Goal: Information Seeking & Learning: Learn about a topic

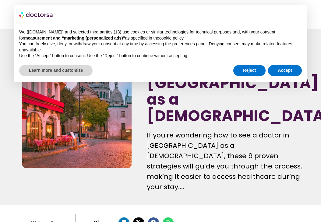
scroll to position [39, 0]
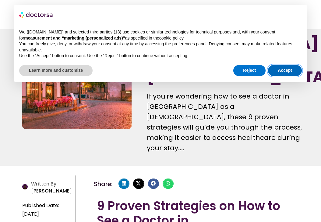
click at [291, 68] on button "Accept" at bounding box center [285, 70] width 34 height 11
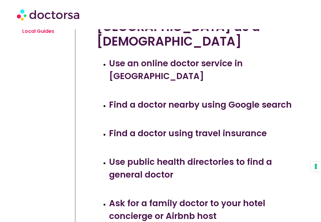
scroll to position [252, 0]
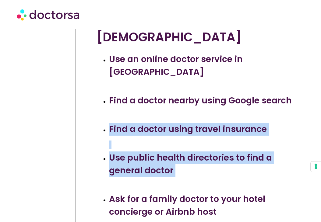
drag, startPoint x: 176, startPoint y: 61, endPoint x: 200, endPoint y: 130, distance: 73.4
click at [200, 130] on div "Use an online doctor service in [GEOGRAPHIC_DATA] Find a doctor nearby using Go…" at bounding box center [196, 219] width 199 height 332
click at [199, 152] on li "Use public health directories to find a general doctor" at bounding box center [202, 171] width 186 height 39
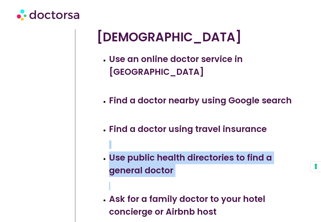
drag, startPoint x: 199, startPoint y: 130, endPoint x: 187, endPoint y: 88, distance: 43.7
click at [187, 88] on div "Use an online doctor service in [GEOGRAPHIC_DATA] Find a doctor nearby using Go…" at bounding box center [196, 219] width 199 height 332
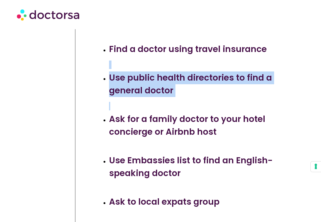
scroll to position [340, 0]
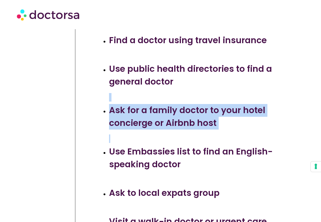
drag, startPoint x: 187, startPoint y: 88, endPoint x: 186, endPoint y: 35, distance: 52.3
click at [186, 63] on ul "Use public health directories to find a general doctor Ask for a family doctor …" at bounding box center [196, 103] width 199 height 80
click at [186, 63] on h3 "Use public health directories to find a general doctor" at bounding box center [202, 76] width 186 height 26
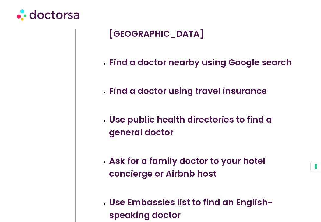
scroll to position [278, 0]
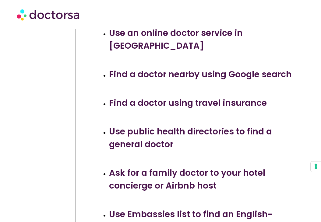
click at [143, 125] on h3 "Use public health directories to find a general doctor" at bounding box center [202, 138] width 186 height 26
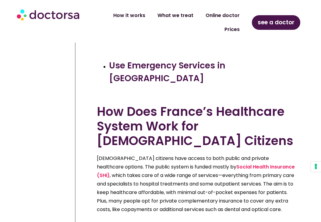
scroll to position [527, 0]
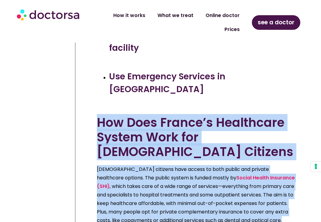
drag, startPoint x: 108, startPoint y: 49, endPoint x: 211, endPoint y: 149, distance: 143.5
click at [211, 165] on div "[DEMOGRAPHIC_DATA] citizens have access to both public and private healthcare o…" at bounding box center [196, 197] width 199 height 64
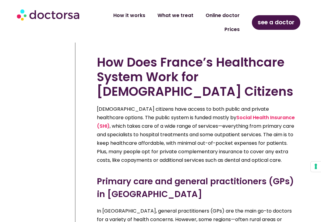
scroll to position [619, 0]
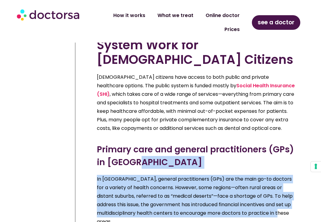
drag, startPoint x: 190, startPoint y: 87, endPoint x: 195, endPoint y: 145, distance: 58.6
click at [195, 175] on p "In [GEOGRAPHIC_DATA], general practitioners (GPs) are the main go-to doctors fo…" at bounding box center [196, 200] width 199 height 51
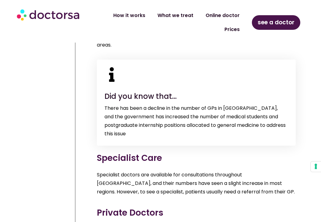
scroll to position [806, 0]
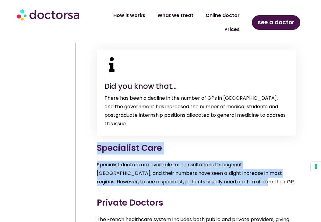
drag, startPoint x: 91, startPoint y: 64, endPoint x: 177, endPoint y: 111, distance: 97.5
click at [177, 161] on div "Specialist doctors are available for consultations throughout [GEOGRAPHIC_DATA]…" at bounding box center [196, 176] width 199 height 30
drag, startPoint x: 177, startPoint y: 111, endPoint x: 96, endPoint y: 66, distance: 92.3
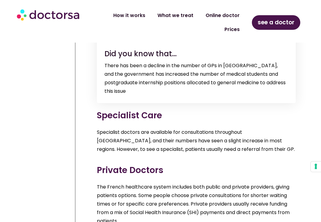
scroll to position [840, 0]
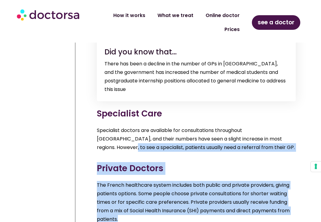
drag, startPoint x: 97, startPoint y: 65, endPoint x: 130, endPoint y: 143, distance: 84.5
click at [130, 181] on p "The French healthcare system includes both public and private providers, giving…" at bounding box center [196, 202] width 199 height 43
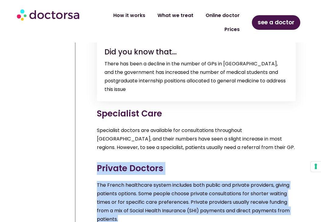
drag, startPoint x: 130, startPoint y: 143, endPoint x: 116, endPoint y: 87, distance: 57.5
click at [116, 162] on h3 "Private Doctors" at bounding box center [196, 168] width 199 height 13
drag, startPoint x: 116, startPoint y: 87, endPoint x: 134, endPoint y: 143, distance: 58.5
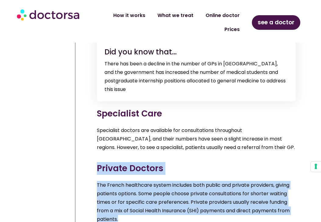
click at [134, 181] on p "The French healthcare system includes both public and private providers, giving…" at bounding box center [196, 202] width 199 height 43
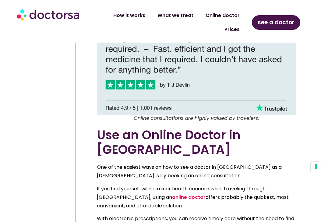
scroll to position [1058, 0]
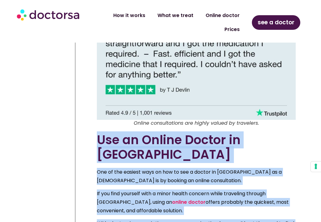
drag, startPoint x: 96, startPoint y: 59, endPoint x: 222, endPoint y: 160, distance: 161.9
drag, startPoint x: 222, startPoint y: 160, endPoint x: 91, endPoint y: 58, distance: 166.5
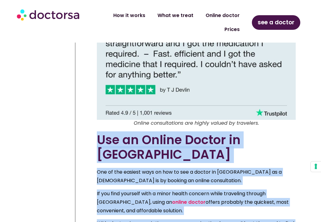
drag, startPoint x: 91, startPoint y: 58, endPoint x: 207, endPoint y: 171, distance: 161.8
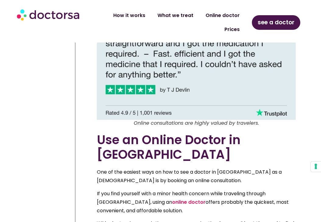
drag, startPoint x: 155, startPoint y: 70, endPoint x: 176, endPoint y: 117, distance: 50.8
click at [176, 190] on p "If you find yourself with a minor health concern while traveling through [GEOGR…" at bounding box center [196, 203] width 199 height 26
drag, startPoint x: 176, startPoint y: 117, endPoint x: 152, endPoint y: 76, distance: 47.1
click at [152, 168] on div "One of the easiest ways on how to see a doctor in [GEOGRAPHIC_DATA] as a [DEMOG…" at bounding box center [196, 213] width 199 height 90
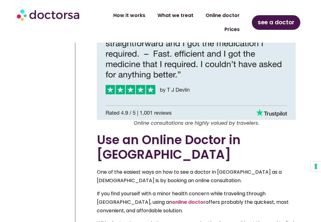
click at [152, 168] on p "One of the easiest ways on how to see a doctor in [GEOGRAPHIC_DATA] as a [DEMOG…" at bounding box center [196, 176] width 199 height 17
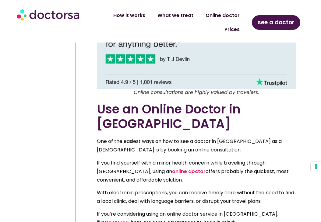
scroll to position [1093, 0]
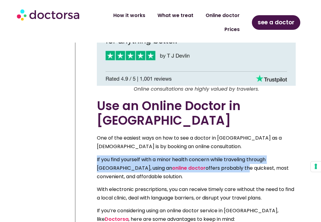
drag, startPoint x: 193, startPoint y: 78, endPoint x: 156, endPoint y: 58, distance: 42.2
click at [156, 134] on div "One of the easiest ways on how to see a doctor in [GEOGRAPHIC_DATA] as a [DEMOG…" at bounding box center [196, 179] width 199 height 90
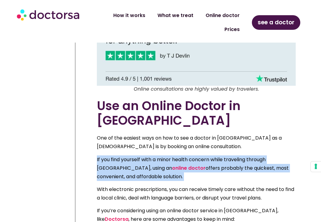
drag, startPoint x: 156, startPoint y: 58, endPoint x: 164, endPoint y: 82, distance: 25.5
click at [164, 134] on div "One of the easiest ways on how to see a doctor in [GEOGRAPHIC_DATA] as a [DEMOG…" at bounding box center [196, 179] width 199 height 90
click at [164, 155] on p "If you find yourself with a minor health concern while traveling through [GEOGR…" at bounding box center [196, 168] width 199 height 26
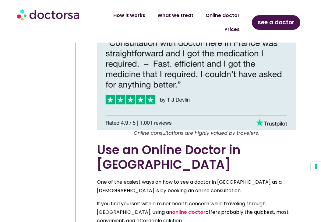
scroll to position [1047, 0]
